Goal: Transaction & Acquisition: Purchase product/service

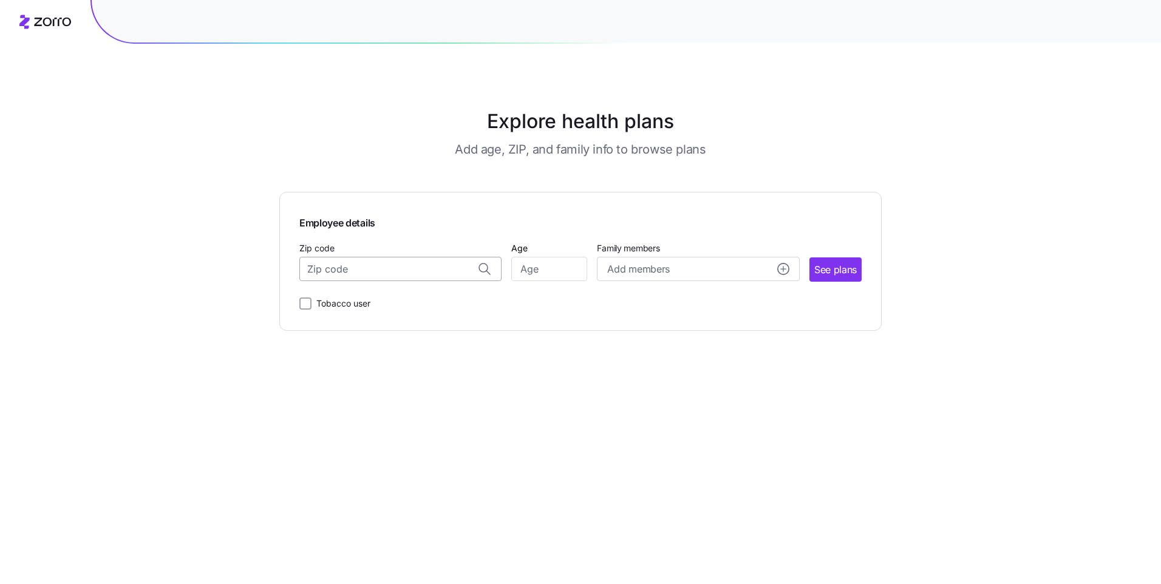
click at [368, 273] on input "Zip code" at bounding box center [400, 269] width 202 height 24
click at [471, 298] on span "18235, [GEOGRAPHIC_DATA], [GEOGRAPHIC_DATA]" at bounding box center [398, 300] width 170 height 15
type input "18235, [GEOGRAPHIC_DATA], [GEOGRAPHIC_DATA]"
click at [550, 275] on input "Age" at bounding box center [549, 269] width 76 height 24
type input "51"
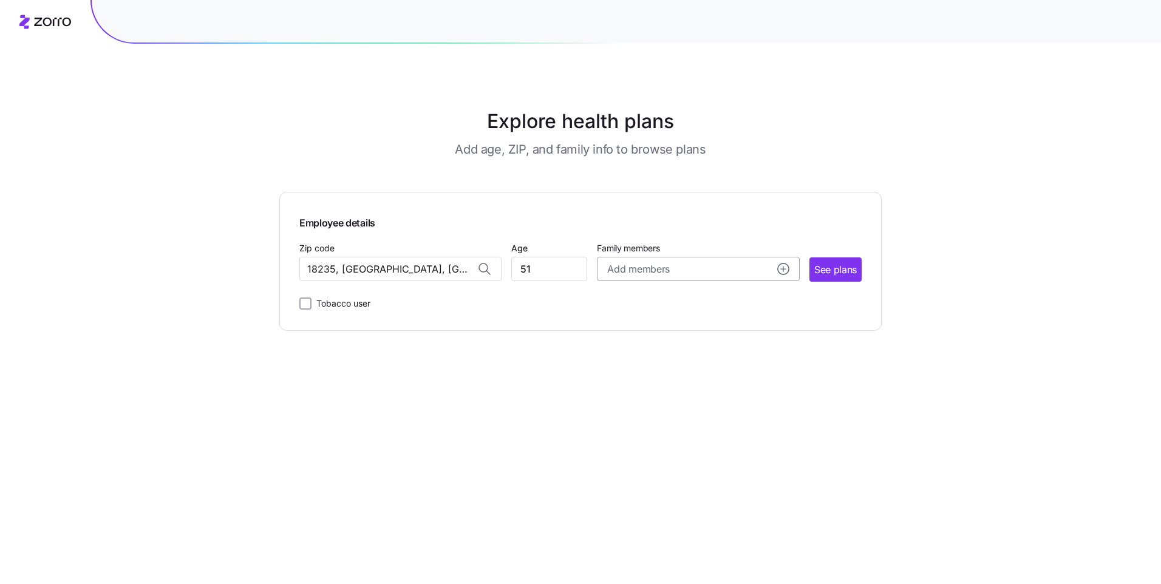
click at [784, 265] on circle "add icon" at bounding box center [783, 269] width 11 height 11
click at [630, 420] on input "Age" at bounding box center [642, 423] width 61 height 24
type input "18"
click at [762, 479] on span "Save" at bounding box center [764, 480] width 19 height 12
click at [850, 269] on span "See plans" at bounding box center [836, 269] width 43 height 15
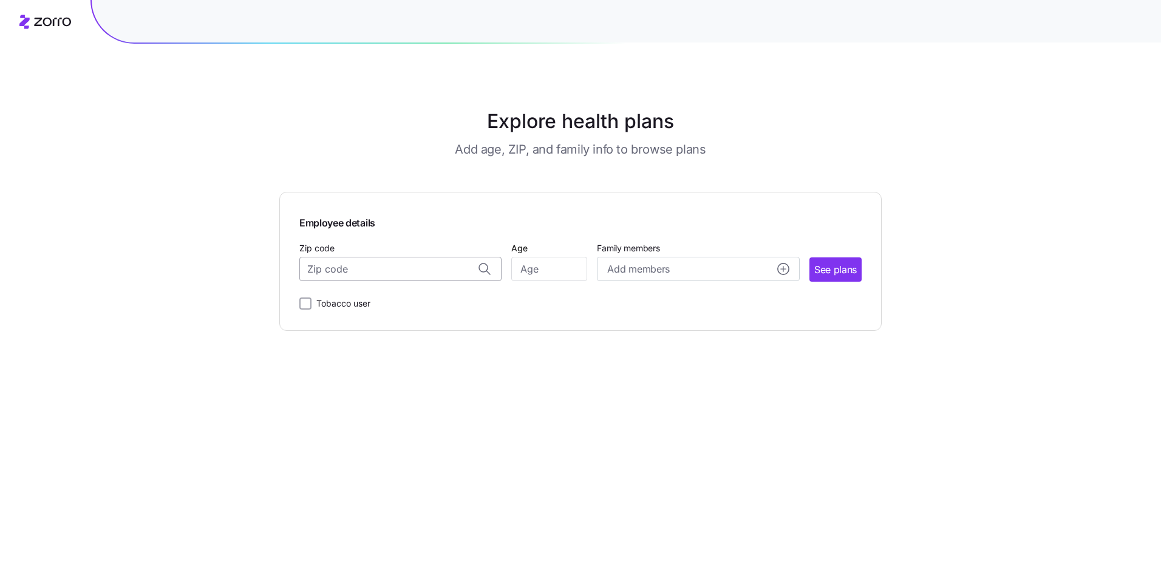
click at [366, 266] on input "Zip code" at bounding box center [400, 269] width 202 height 24
click at [409, 327] on span "18255, [GEOGRAPHIC_DATA], [GEOGRAPHIC_DATA]" at bounding box center [398, 325] width 170 height 15
type input "18255, [GEOGRAPHIC_DATA], [GEOGRAPHIC_DATA]"
click at [532, 271] on input "Age" at bounding box center [549, 269] width 76 height 24
type input "23"
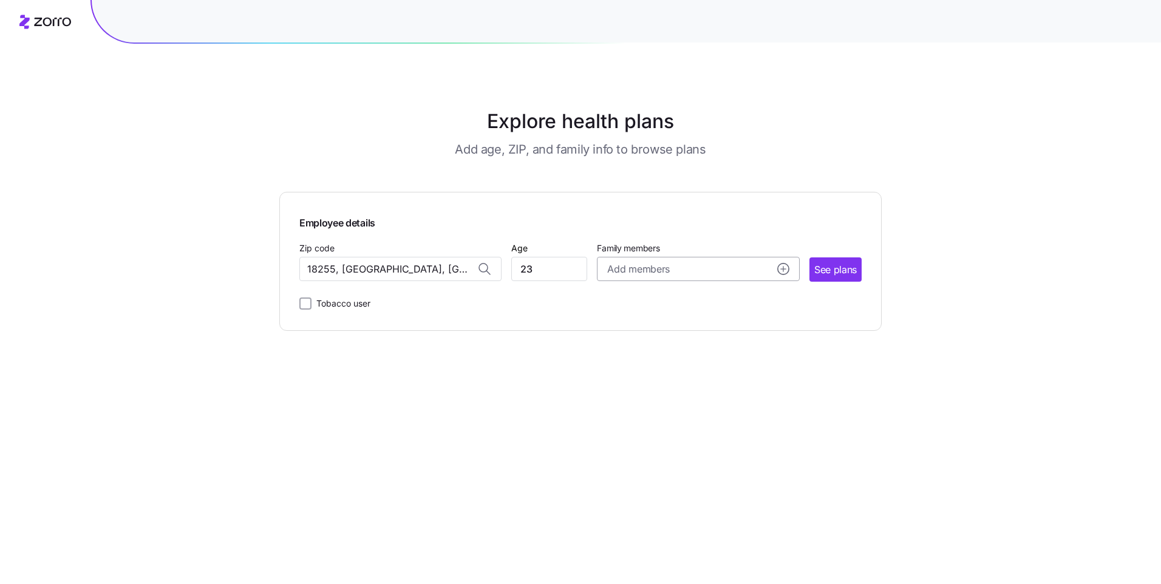
click at [780, 270] on circle "add icon" at bounding box center [783, 269] width 11 height 11
click at [634, 428] on input "Age" at bounding box center [642, 423] width 61 height 24
type input "2"
click at [746, 475] on button "Save" at bounding box center [764, 481] width 39 height 22
click at [838, 272] on span "See plans" at bounding box center [836, 269] width 43 height 15
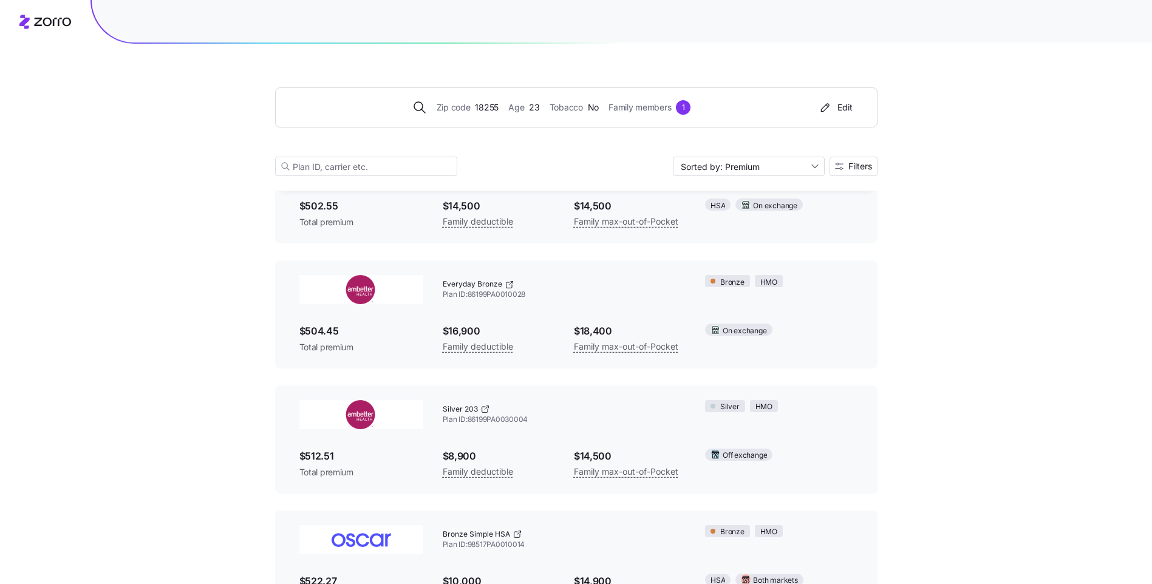
scroll to position [307, 0]
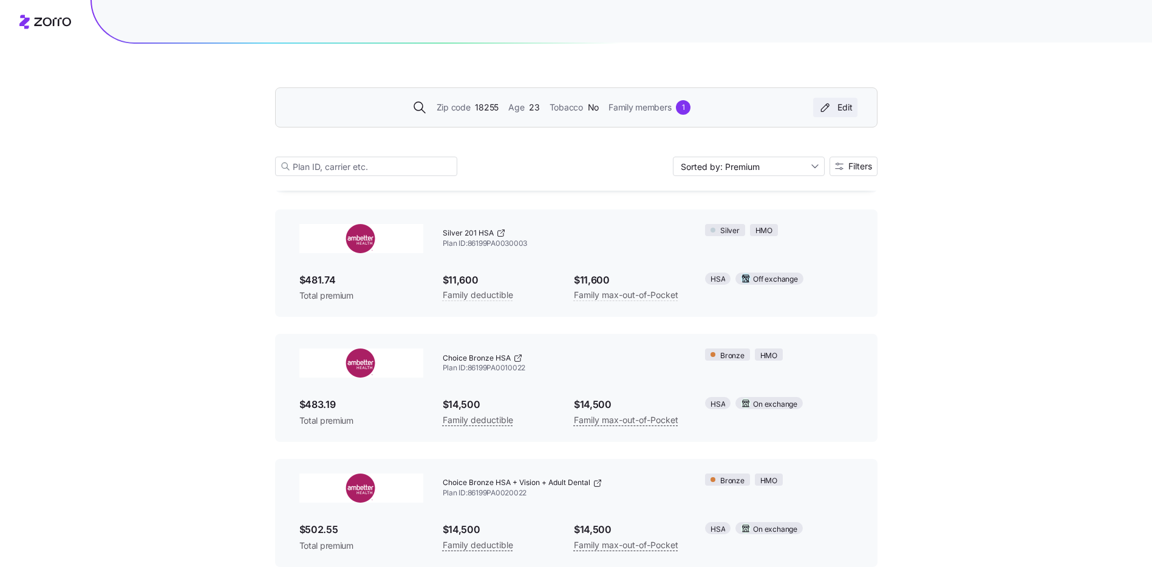
click at [834, 103] on div "Edit" at bounding box center [835, 107] width 35 height 12
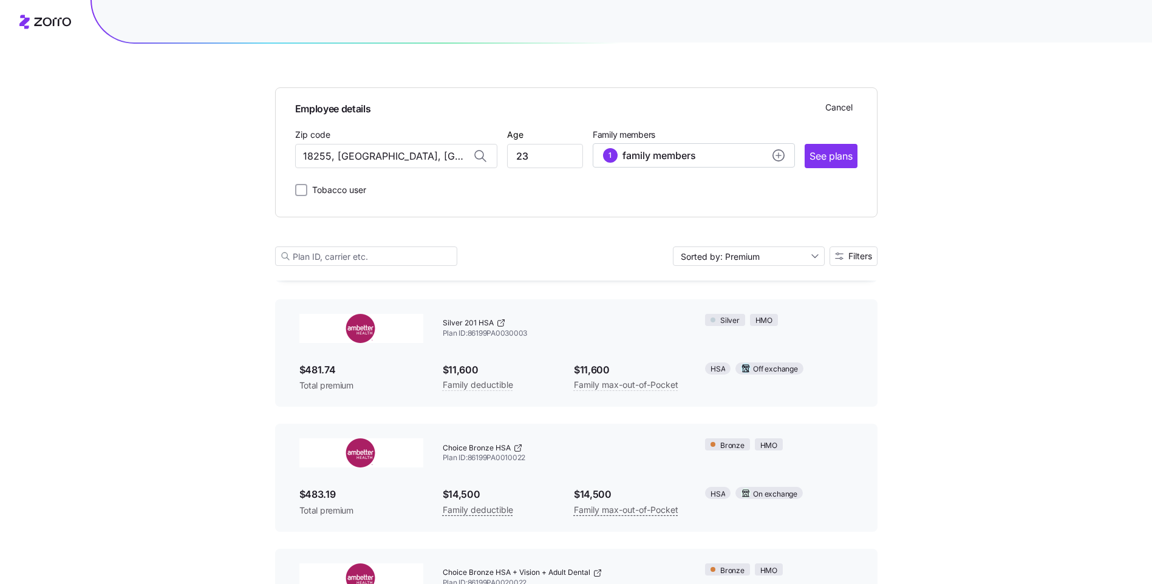
scroll to position [397, 0]
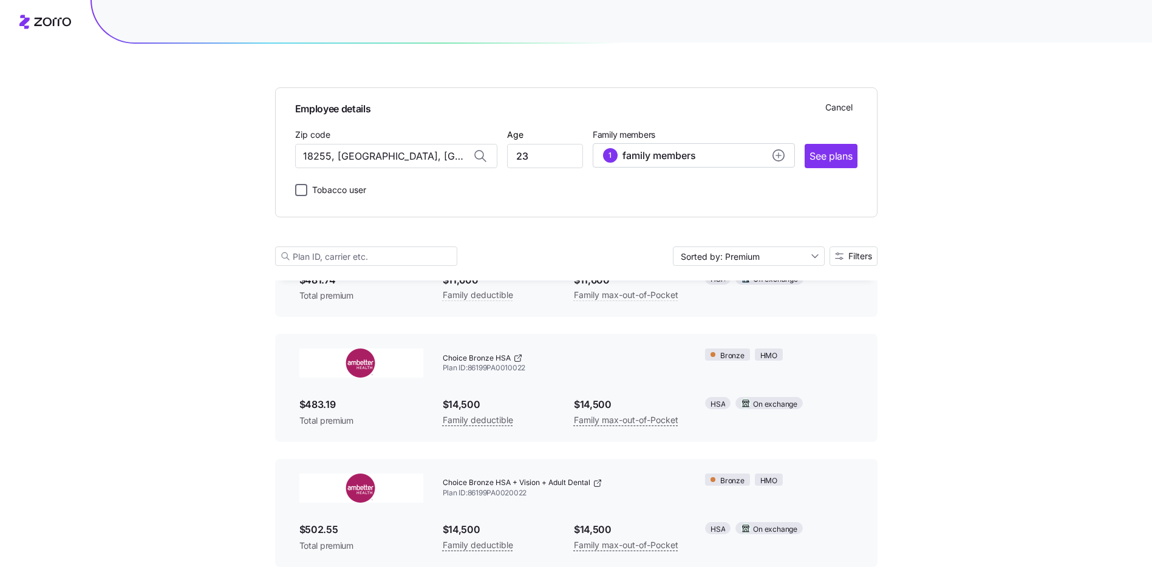
click at [301, 188] on input "Tobacco user" at bounding box center [301, 190] width 12 height 12
checkbox input "true"
click at [842, 153] on span "See plans" at bounding box center [831, 156] width 43 height 15
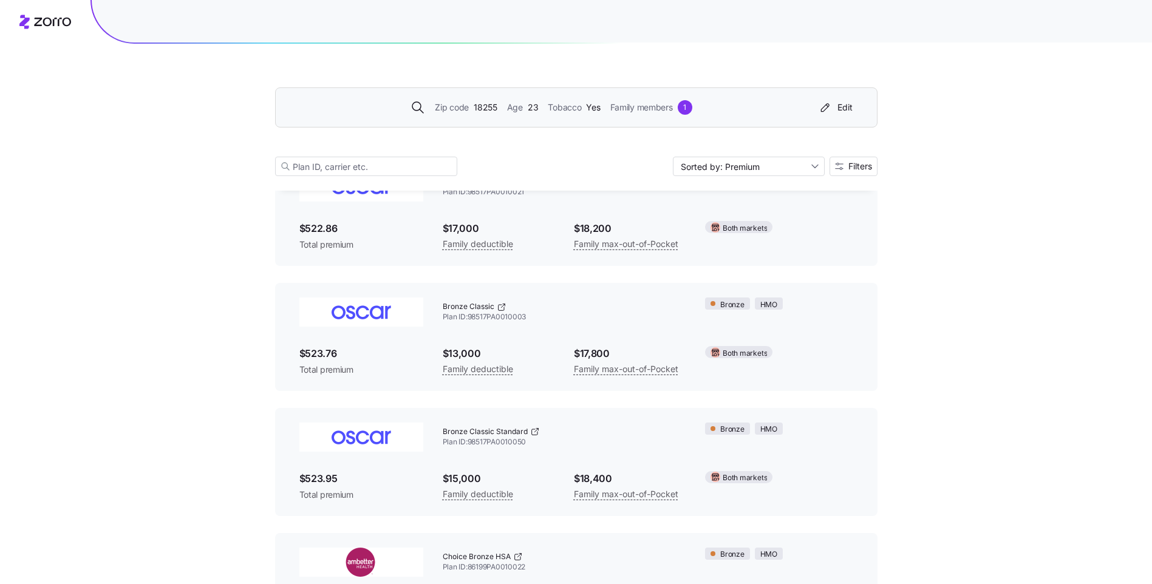
scroll to position [284, 0]
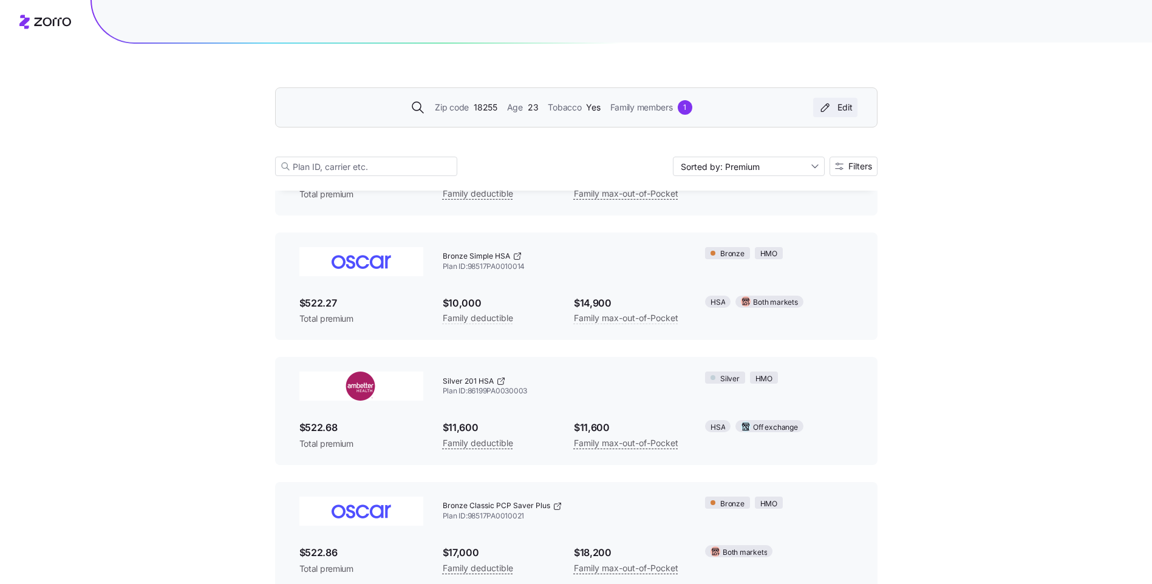
click at [842, 114] on button "Edit" at bounding box center [835, 107] width 44 height 19
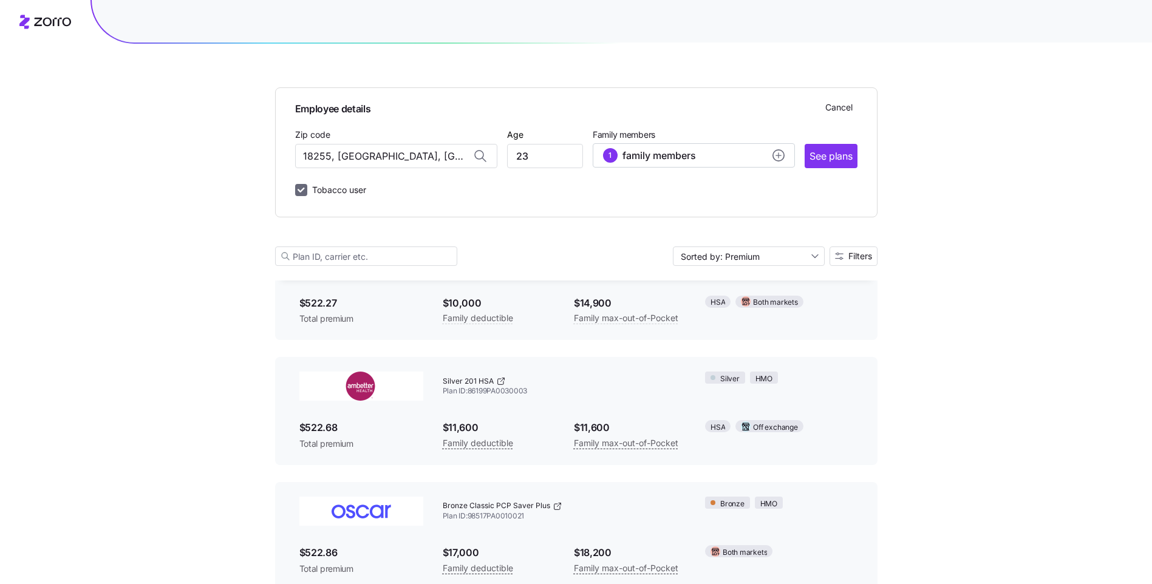
click at [299, 191] on input "Tobacco user" at bounding box center [301, 190] width 12 height 12
checkbox input "false"
click at [842, 160] on span "See plans" at bounding box center [831, 156] width 43 height 15
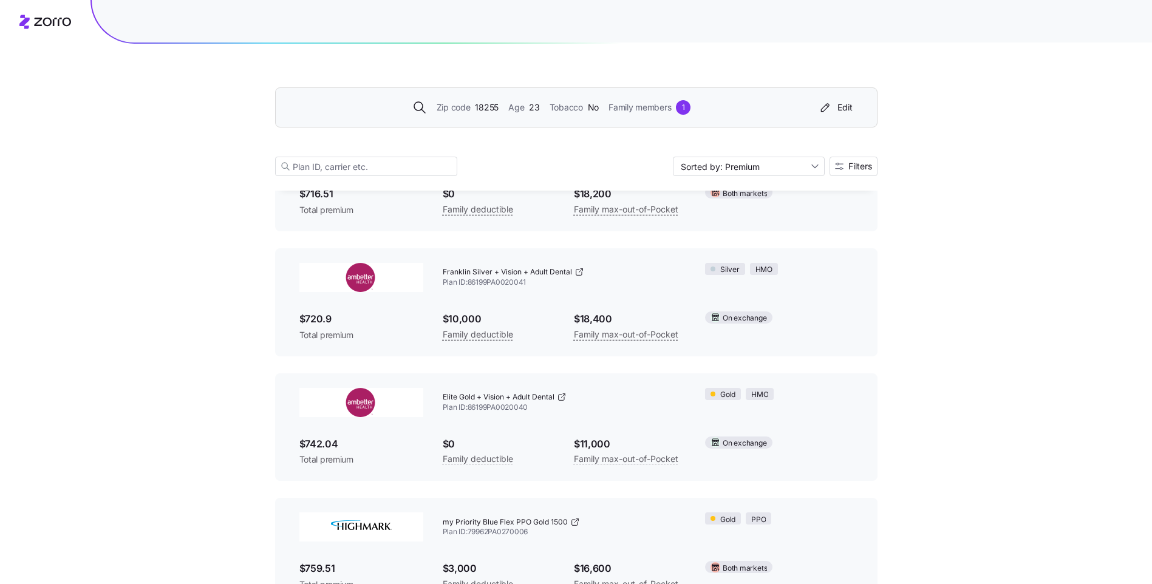
scroll to position [6718, 0]
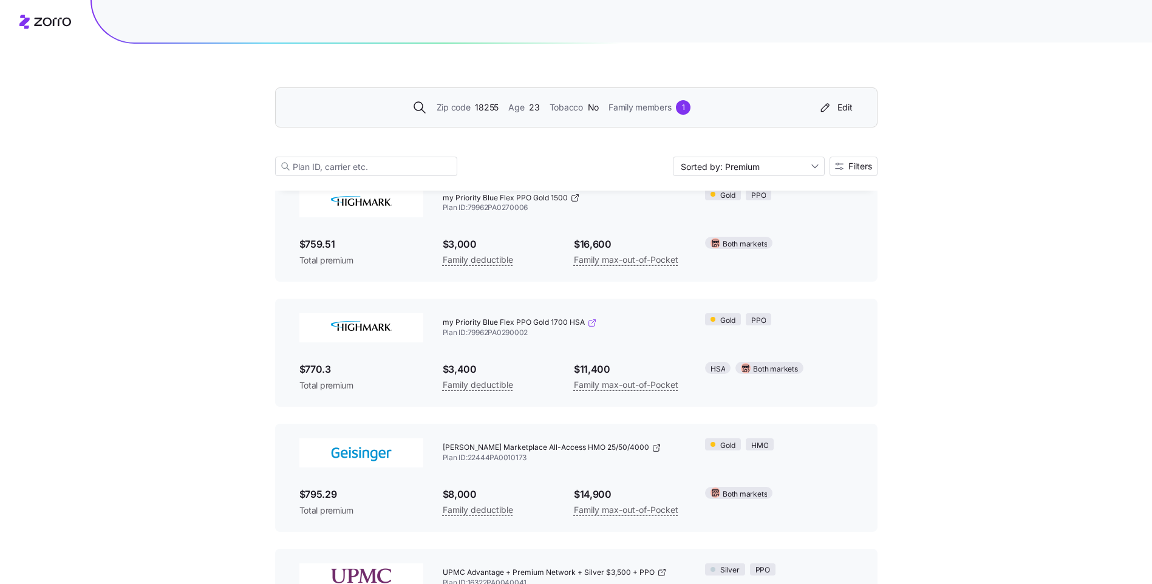
click at [594, 321] on icon at bounding box center [594, 320] width 2 height 2
